Goal: Information Seeking & Learning: Understand process/instructions

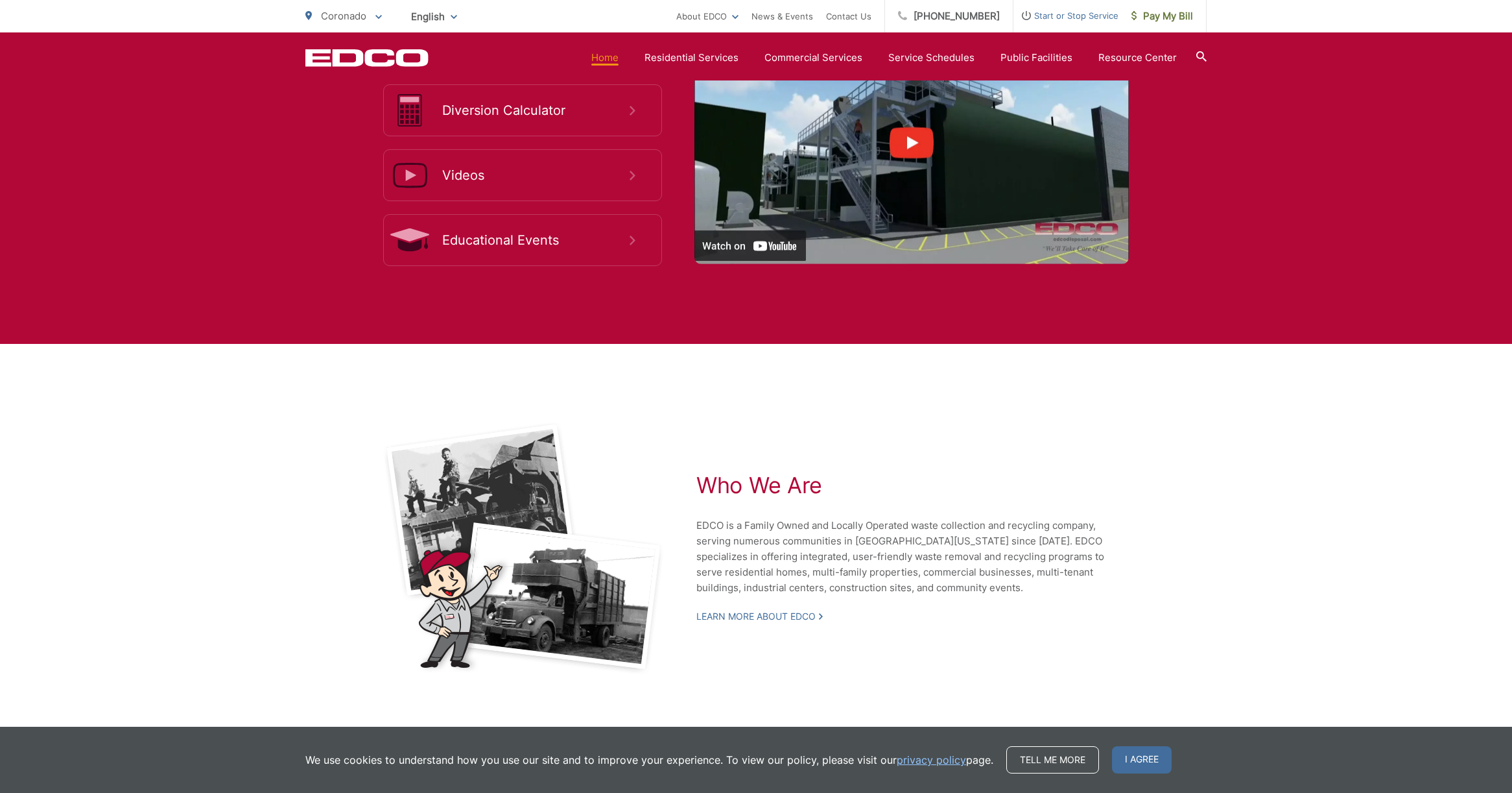
scroll to position [2569, 0]
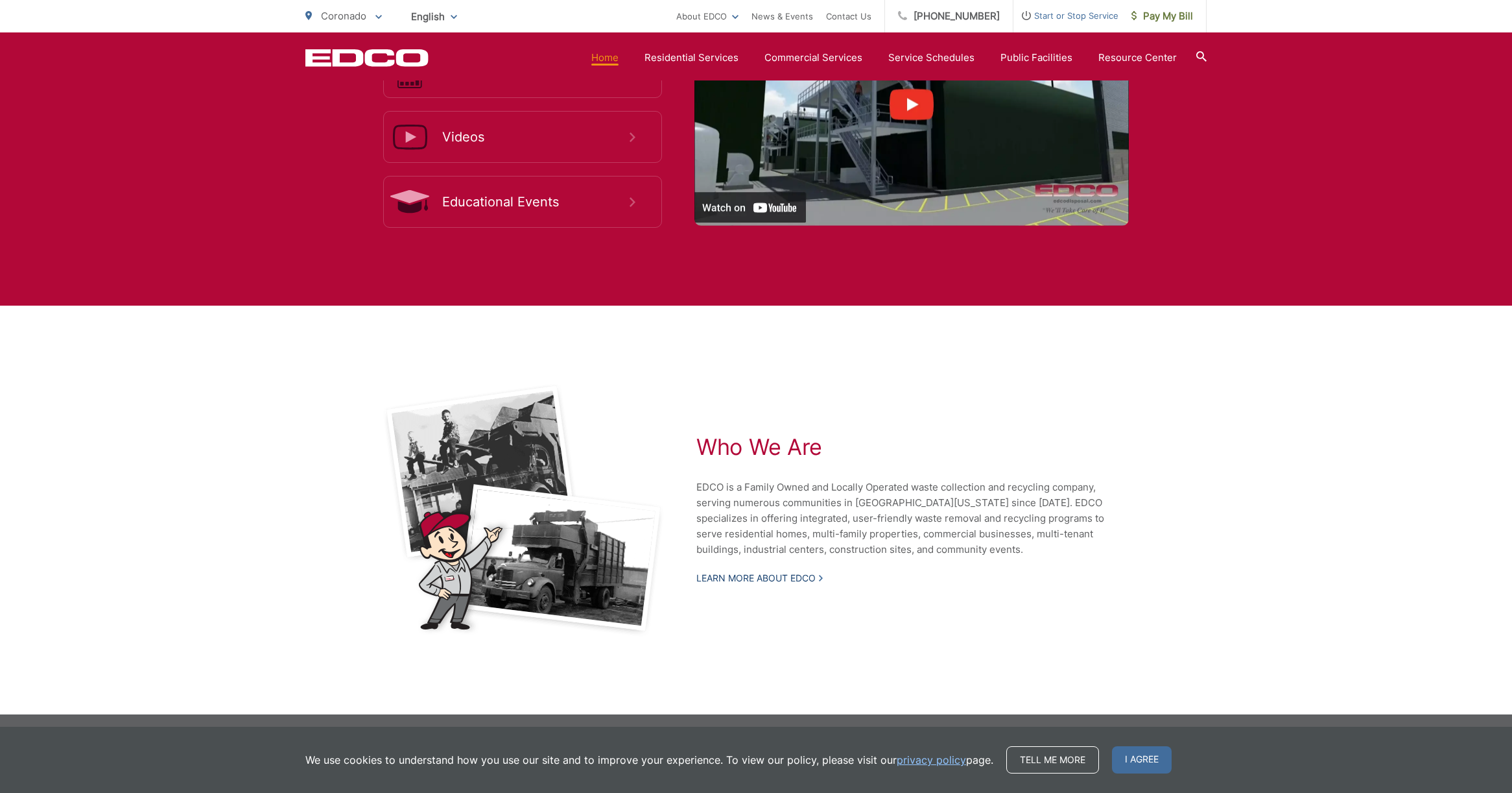
click at [780, 578] on link "Learn More About EDCO" at bounding box center [760, 578] width 126 height 12
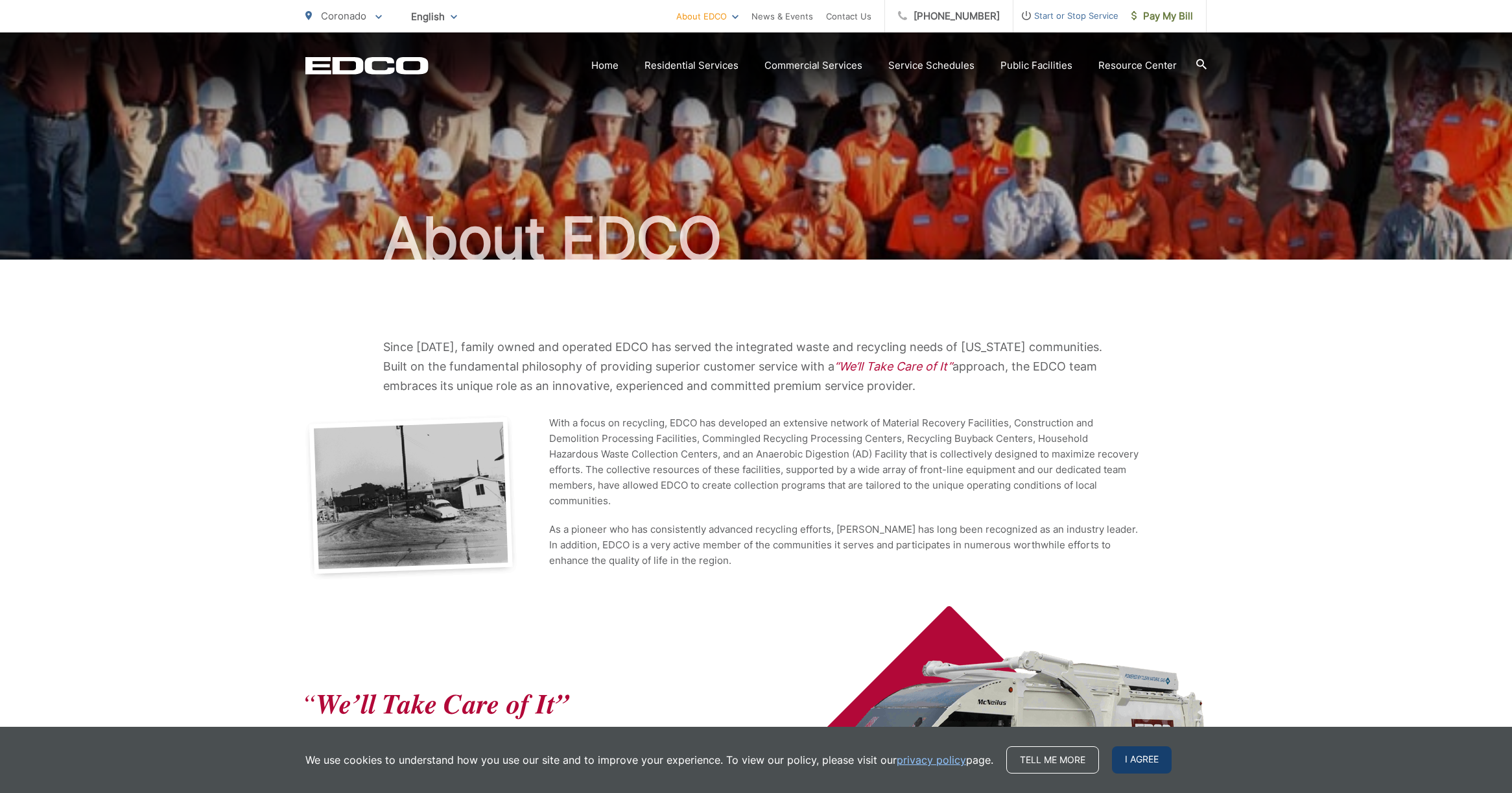
click at [1136, 760] on span "I agree" at bounding box center [1141, 760] width 59 height 27
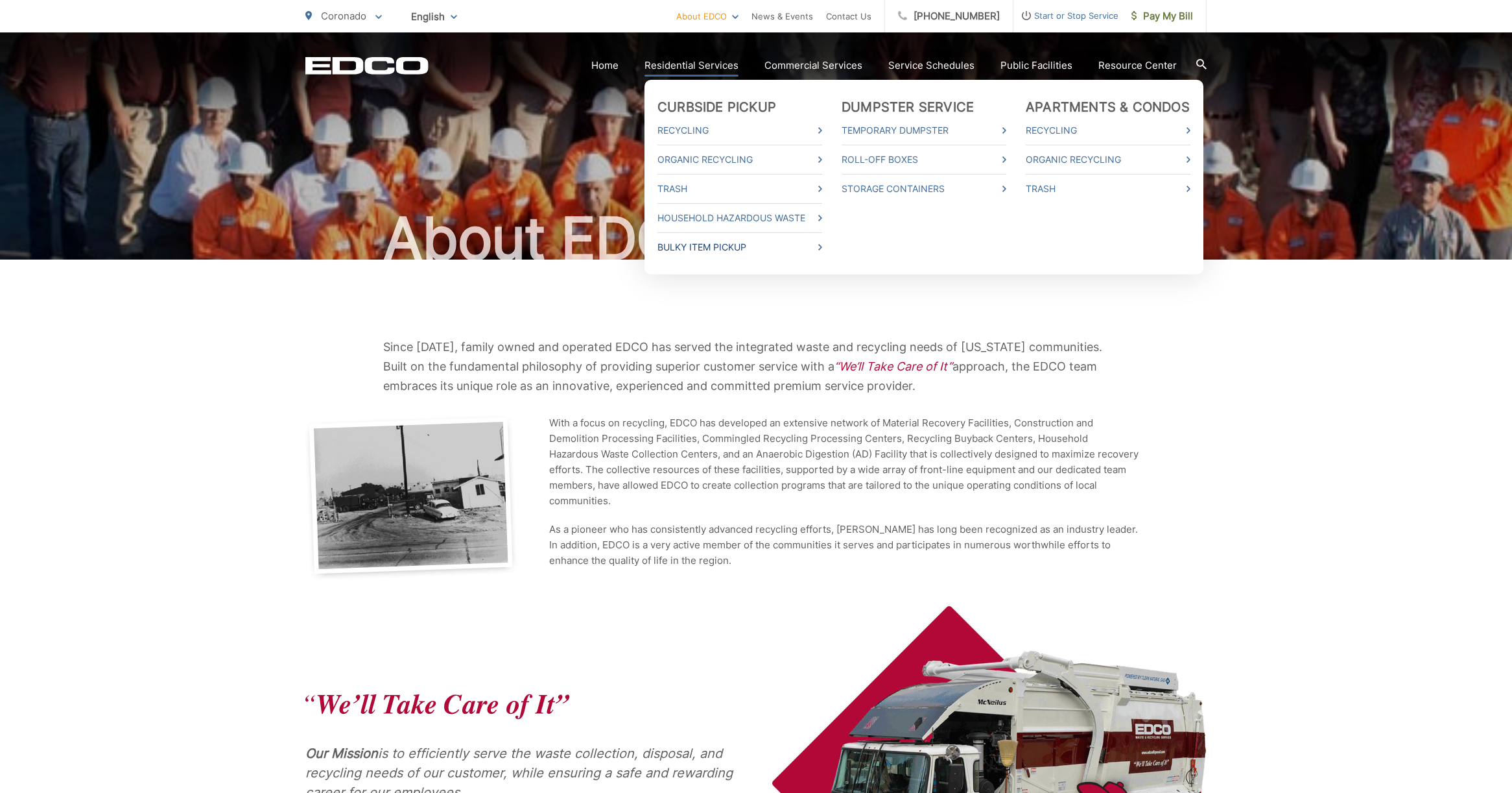
click at [708, 243] on link "Bulky Item Pickup" at bounding box center [740, 247] width 165 height 16
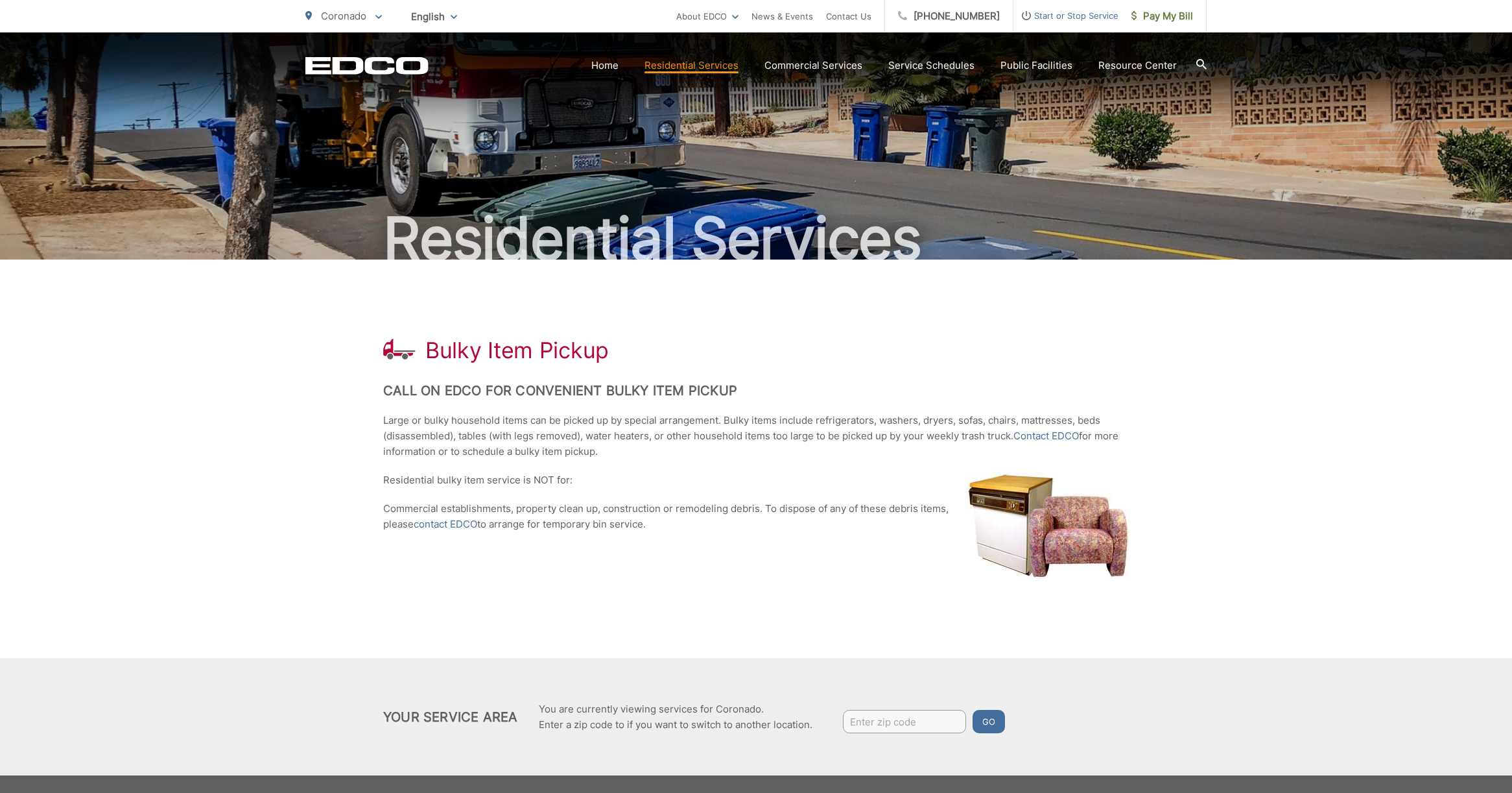
click at [1016, 303] on div "Bulky Item Pickup Call on EDCO for Convenient Bulky Item Pickup Large or bulky …" at bounding box center [756, 458] width 746 height 398
